Goal: Find specific page/section: Find specific page/section

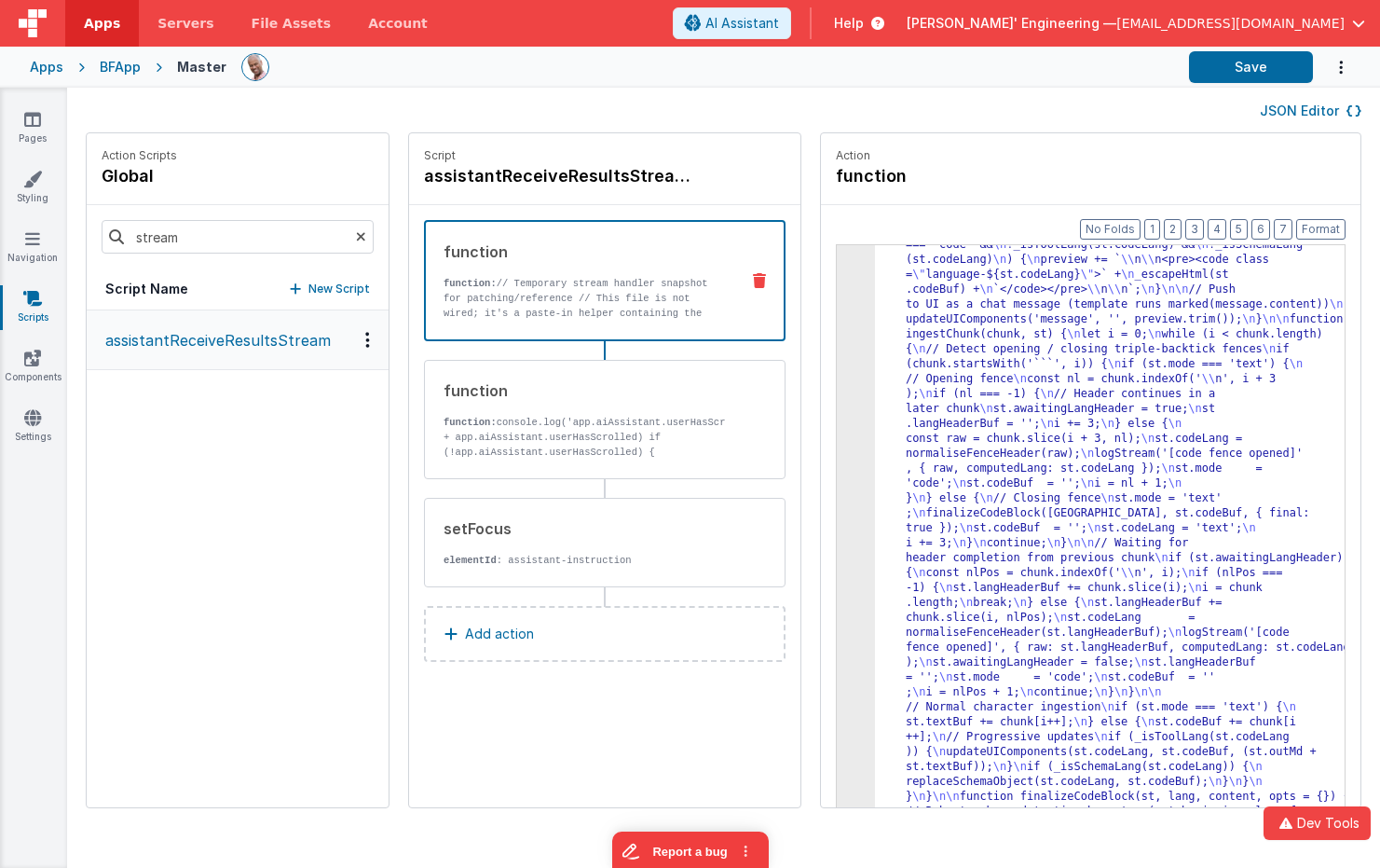
click at [41, 72] on div "Apps" at bounding box center [47, 66] width 33 height 19
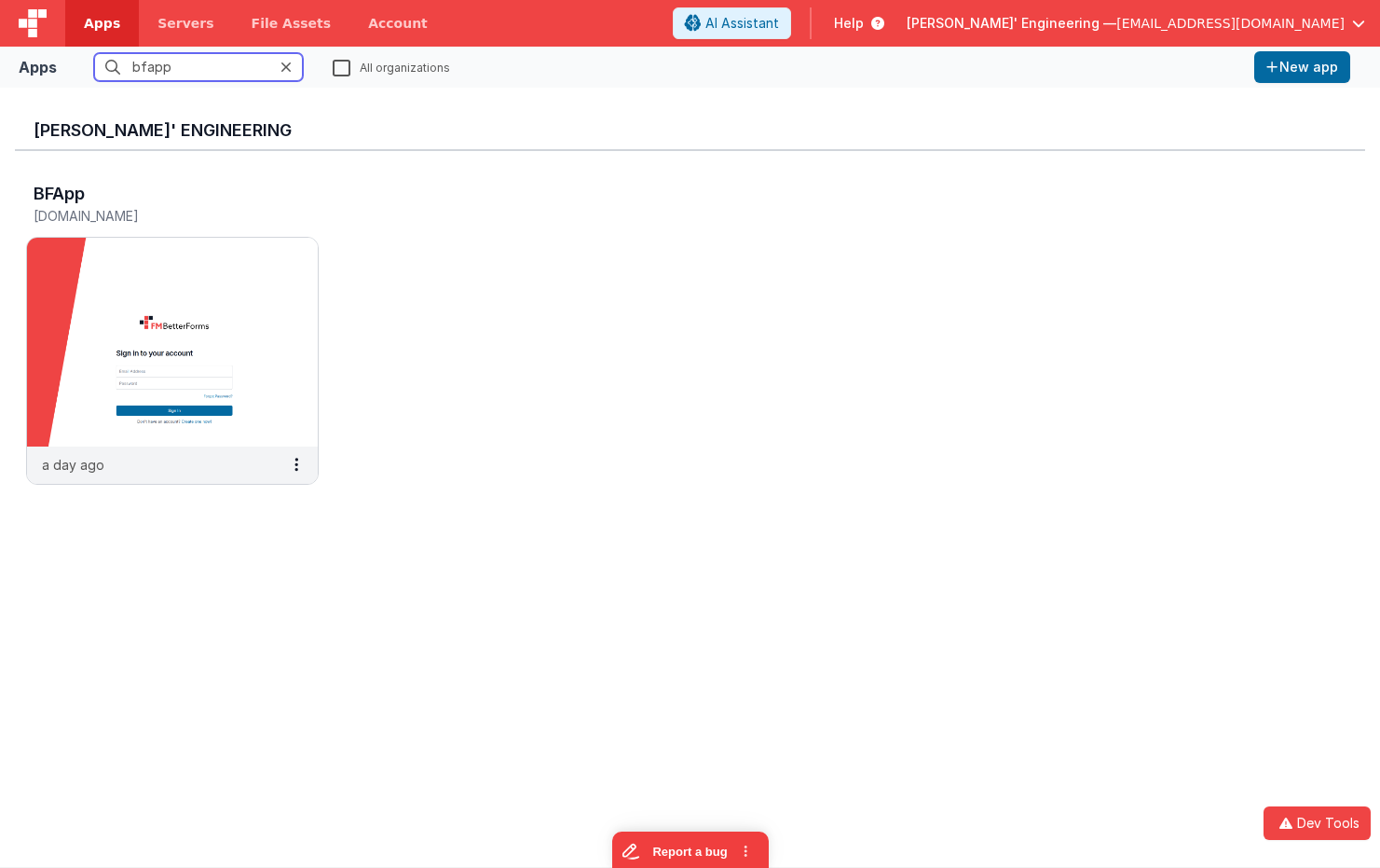
drag, startPoint x: 194, startPoint y: 69, endPoint x: 50, endPoint y: 59, distance: 144.3
click at [50, 59] on div "Apps bfapp All organizations New app" at bounding box center [690, 67] width 1380 height 41
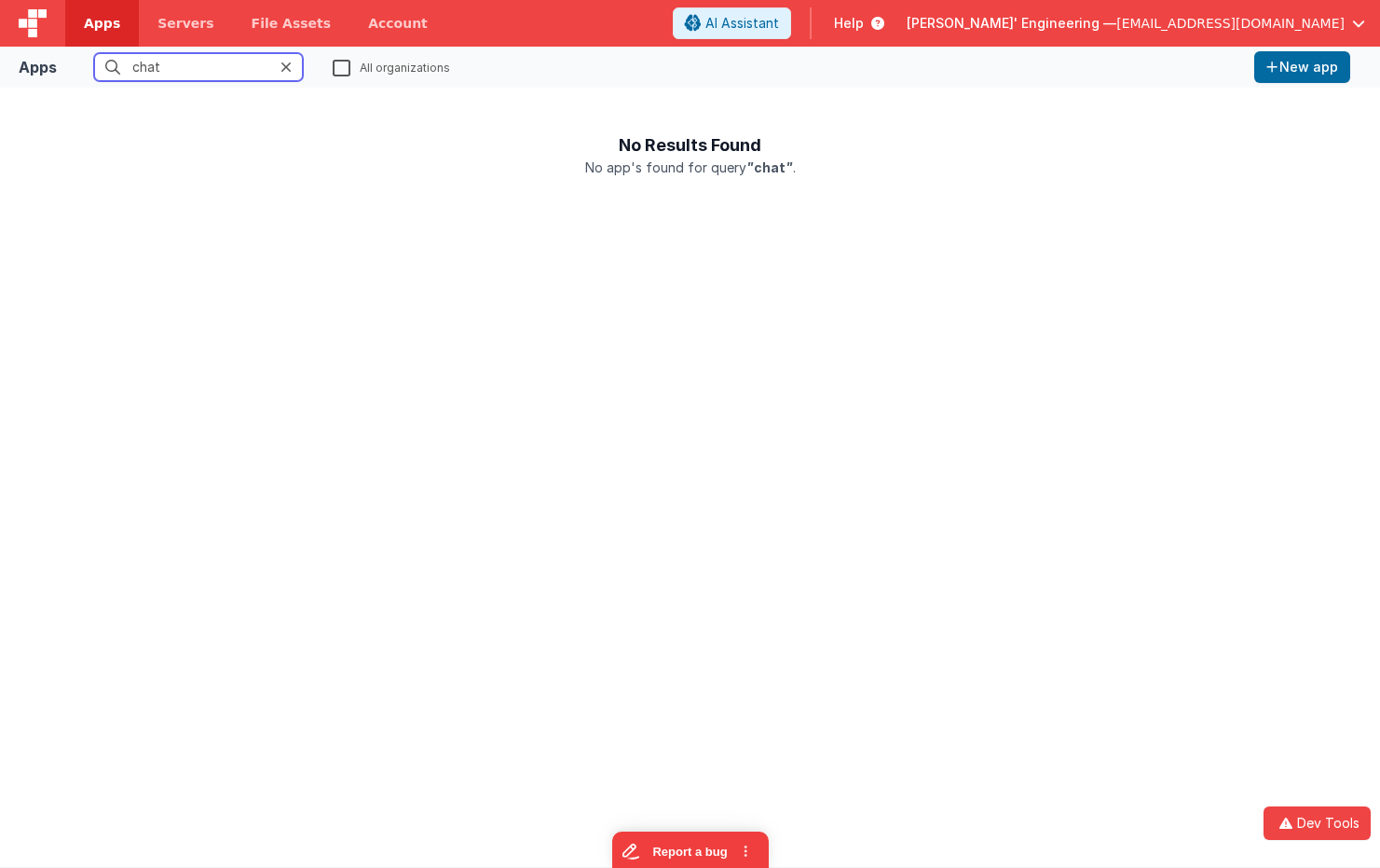
type input "chat"
click at [340, 66] on label "All organizations" at bounding box center [391, 66] width 117 height 18
click at [0, 0] on input "All organizations" at bounding box center [0, 0] width 0 height 0
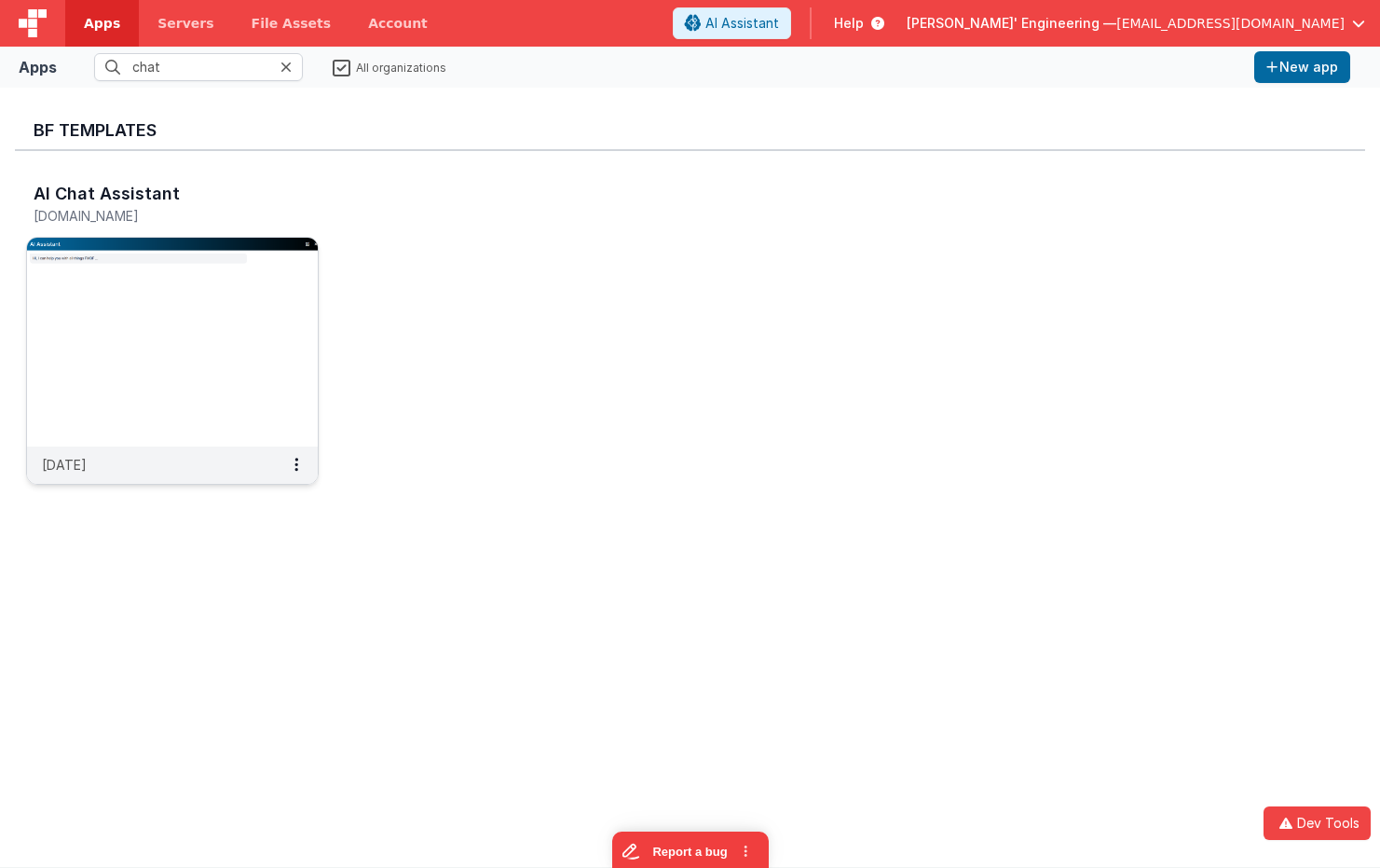
click at [222, 322] on img at bounding box center [173, 342] width 291 height 209
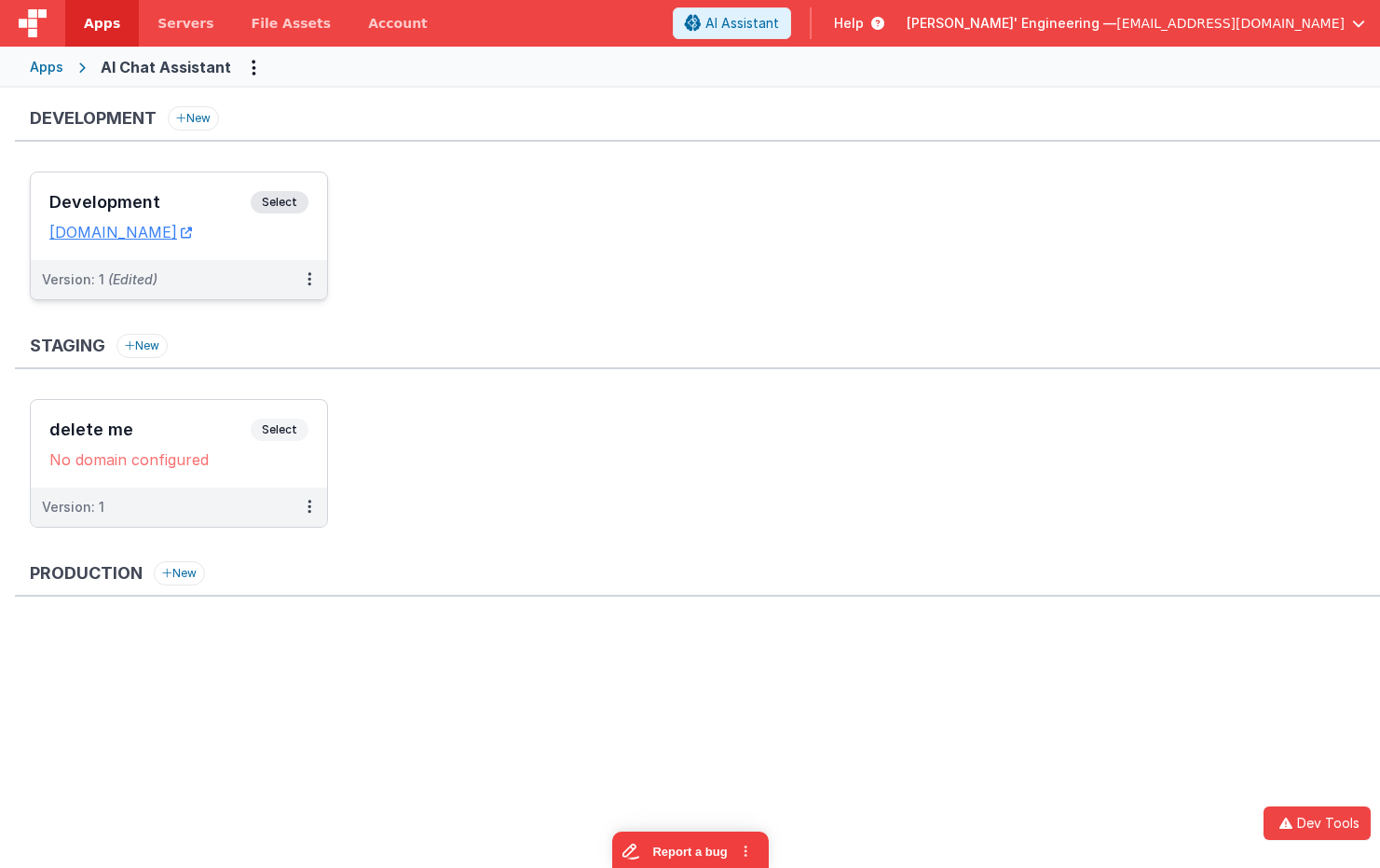
click at [238, 196] on h3 "Development" at bounding box center [151, 201] width 201 height 19
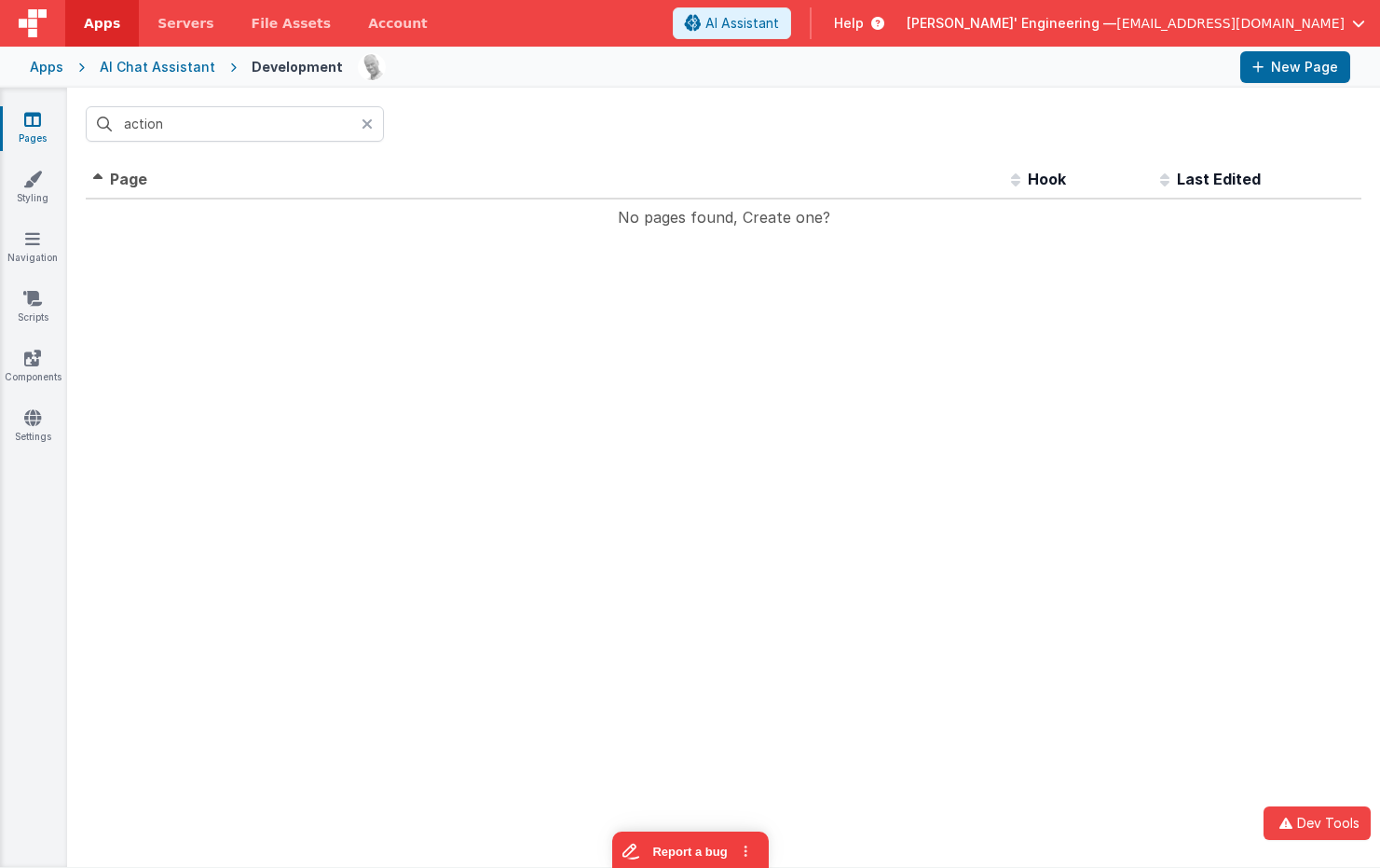
click at [375, 125] on div at bounding box center [372, 124] width 22 height 35
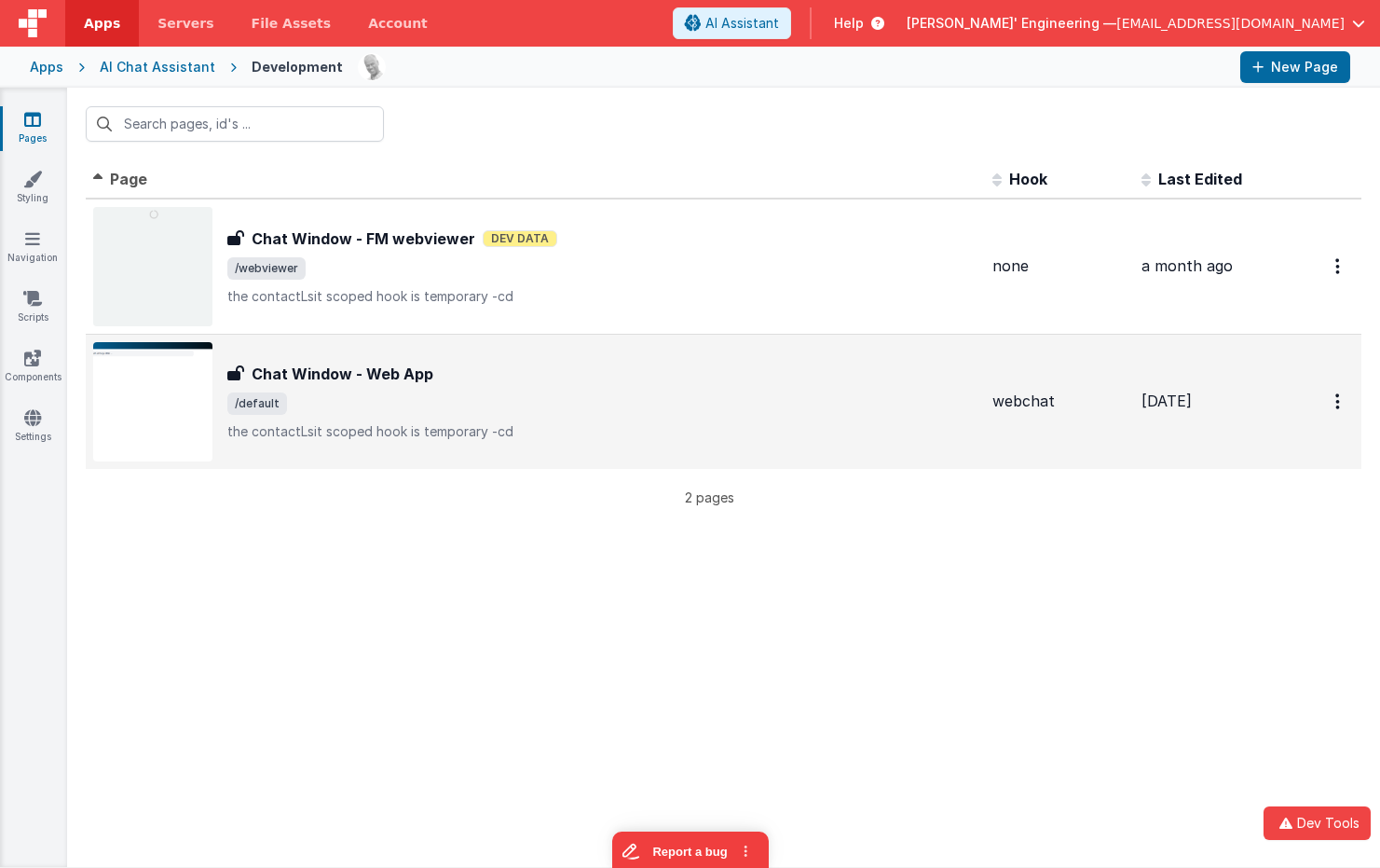
click at [551, 378] on div "Chat Window - Web App" at bounding box center [603, 373] width 751 height 22
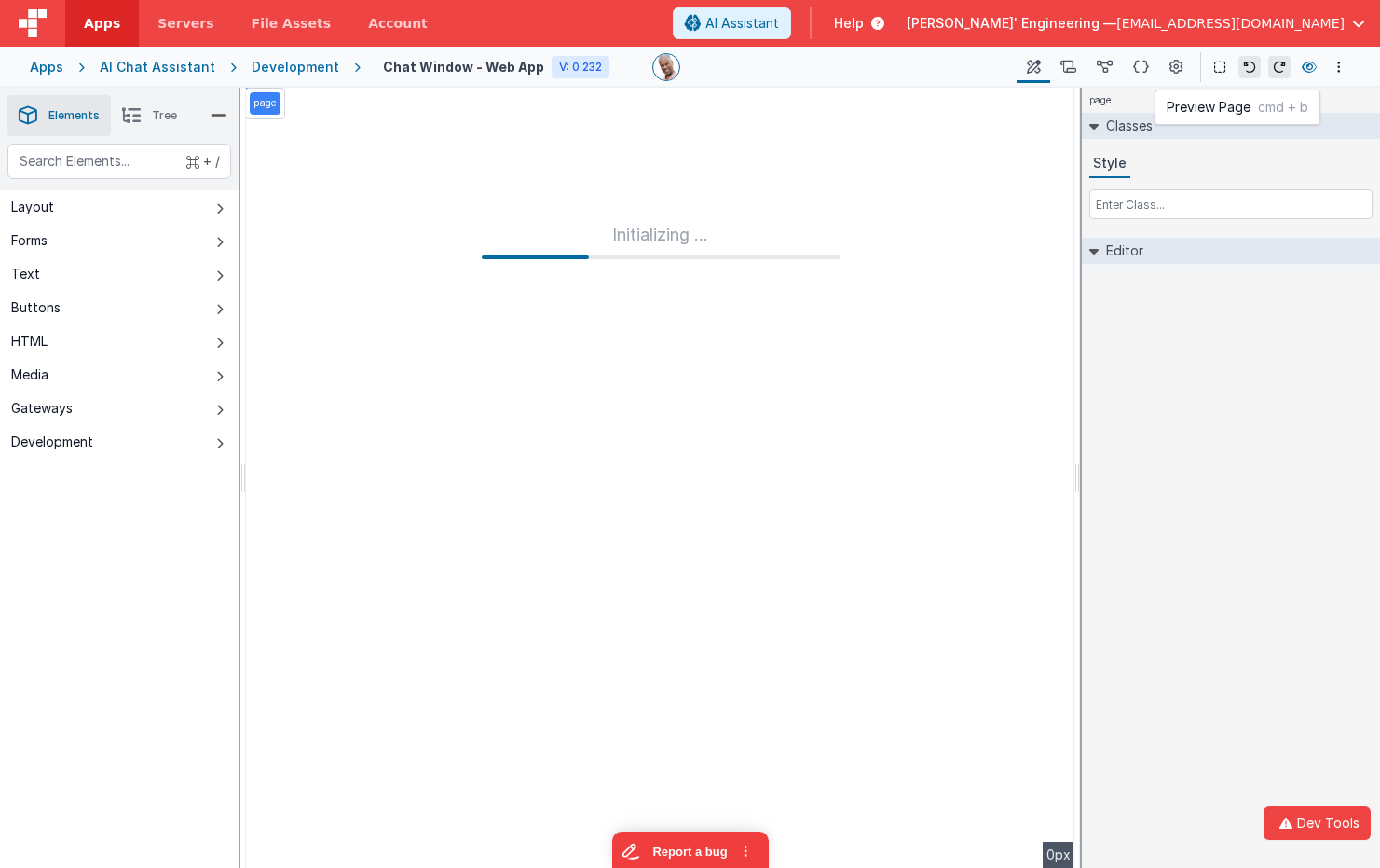
click at [1308, 62] on icon at bounding box center [1309, 66] width 15 height 13
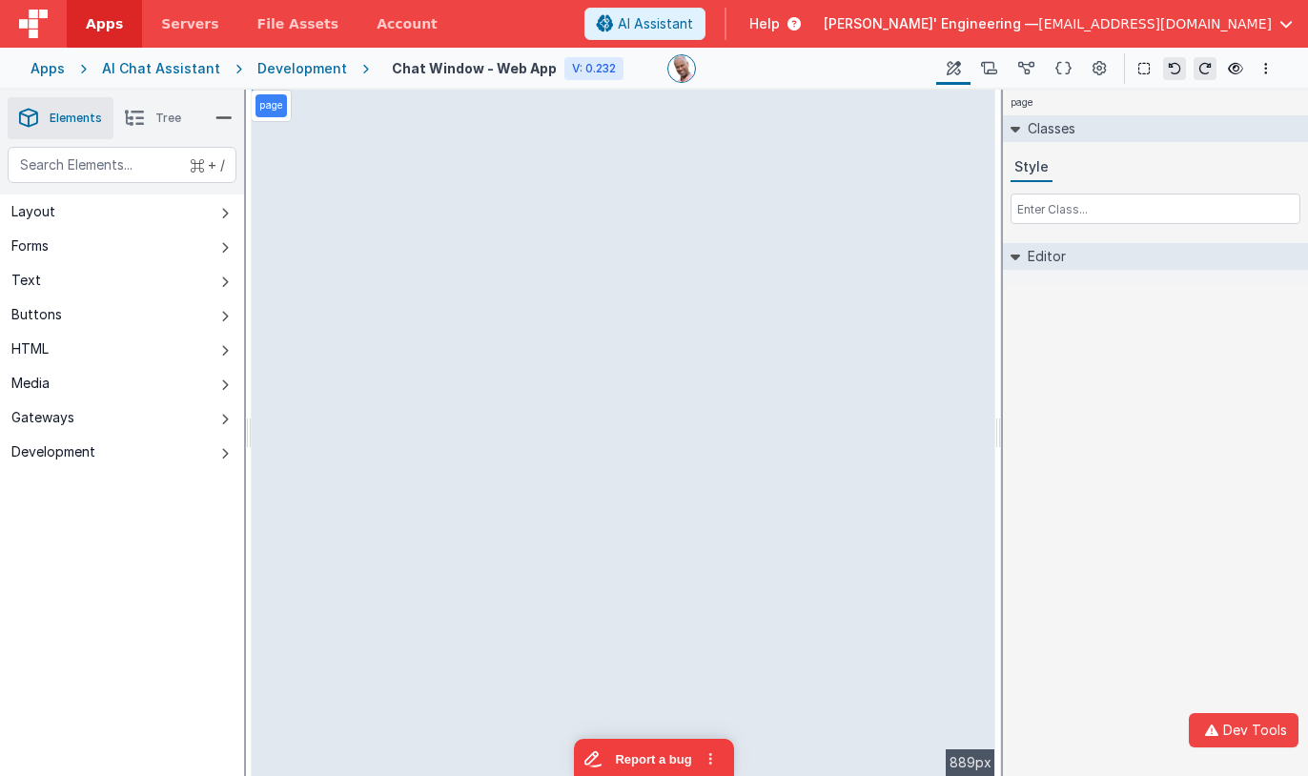
drag, startPoint x: 69, startPoint y: 750, endPoint x: 51, endPoint y: 752, distance: 18.2
click at [69, 750] on div "+ / Layout Forms Text Buttons HTML Media Gateways Development Page Page Body wr…" at bounding box center [122, 506] width 244 height 719
